Goal: Check status

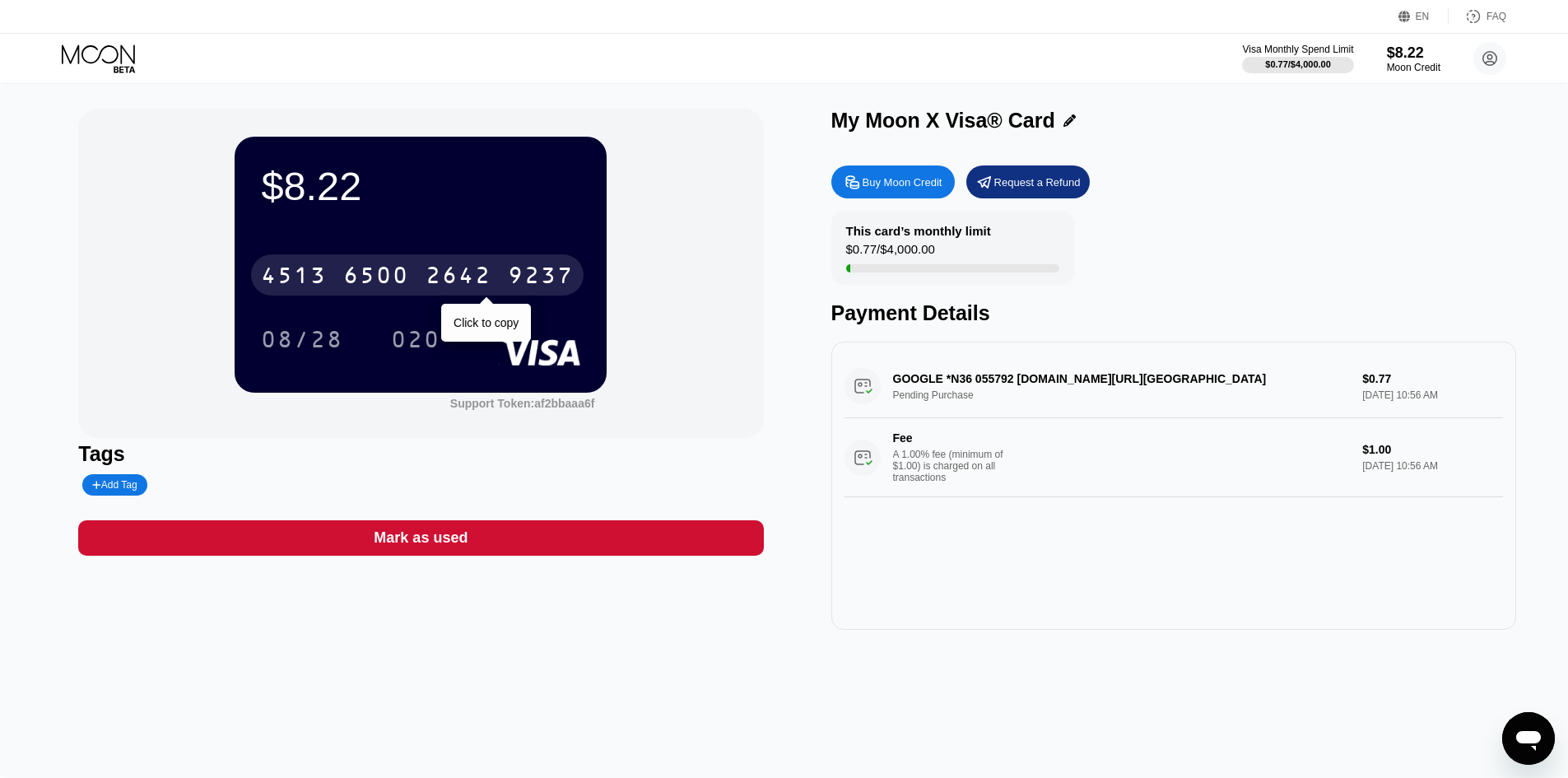
click at [410, 279] on div "[CREDIT_CARD_NUMBER]" at bounding box center [417, 275] width 333 height 41
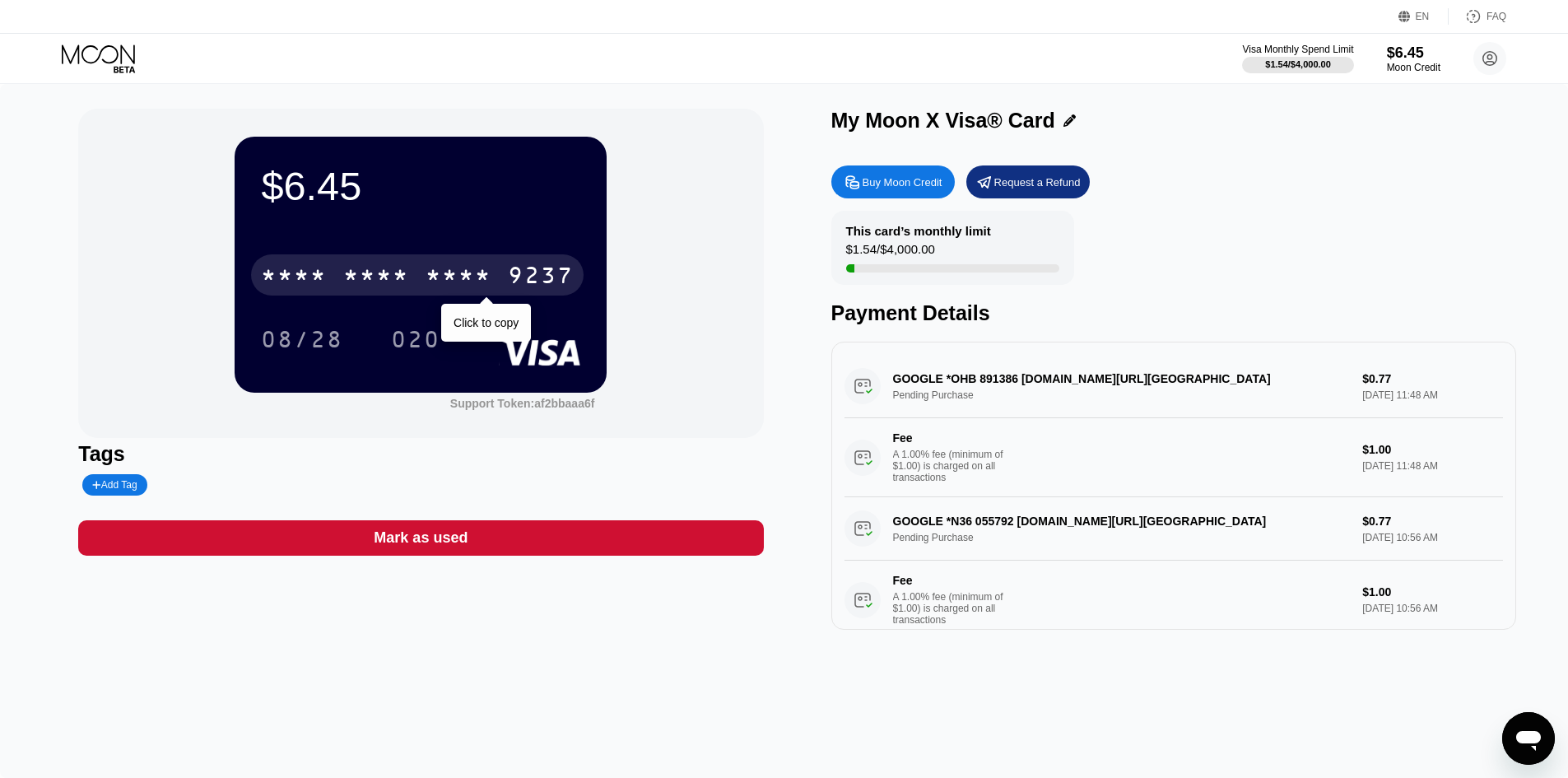
click at [375, 276] on div "* * * *" at bounding box center [375, 277] width 65 height 27
